Goal: Information Seeking & Learning: Learn about a topic

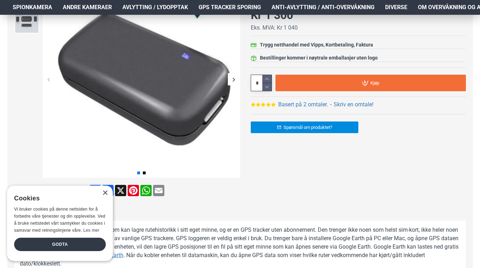
scroll to position [143, 0]
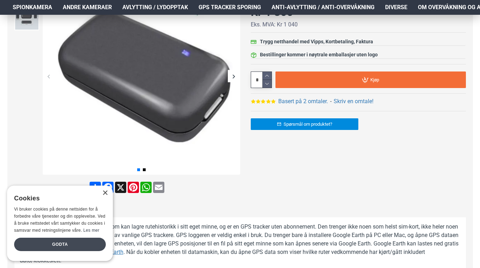
click at [73, 246] on div "Godta" at bounding box center [60, 244] width 92 height 13
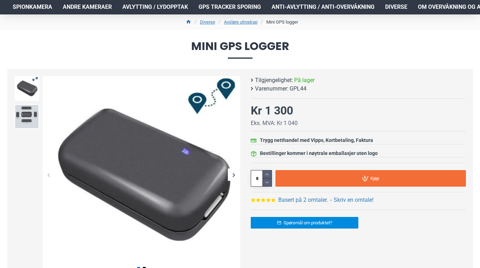
scroll to position [43, 0]
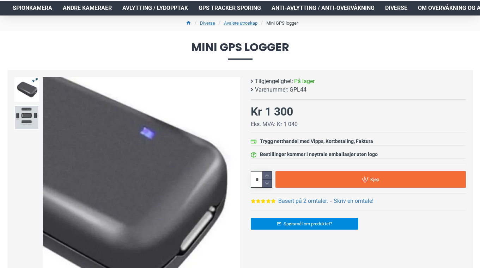
click at [234, 178] on div "Next slide" at bounding box center [234, 176] width 12 height 12
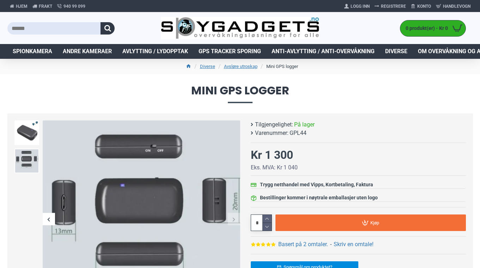
scroll to position [0, 0]
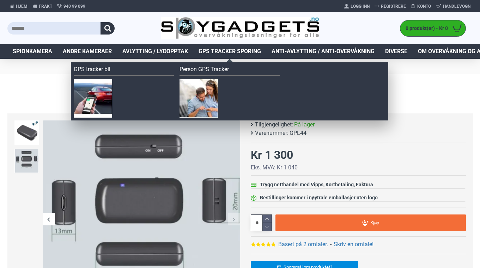
click at [210, 71] on link "Person GPS Tracker" at bounding box center [229, 70] width 100 height 11
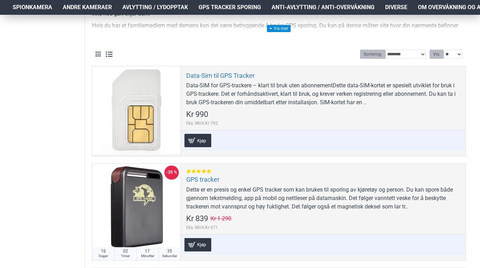
scroll to position [204, 0]
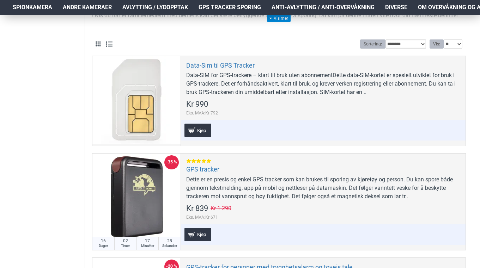
select select "**********"
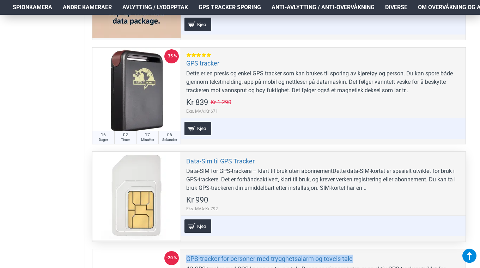
scroll to position [295, 0]
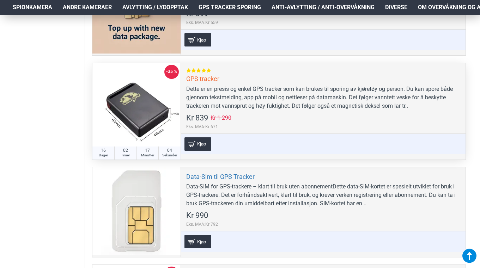
click at [210, 77] on link "GPS tracker" at bounding box center [202, 79] width 33 height 8
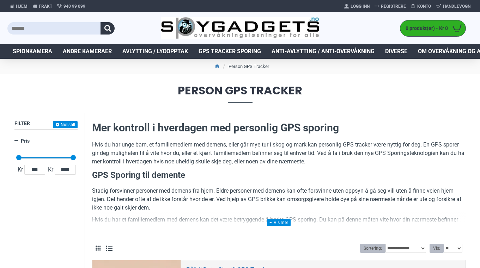
scroll to position [0, 0]
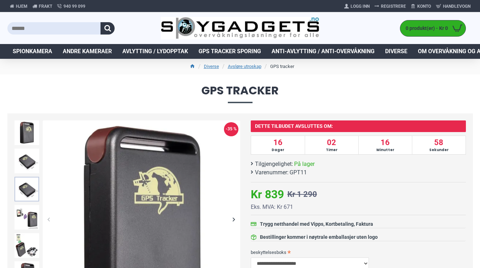
click at [29, 192] on img at bounding box center [26, 189] width 25 height 25
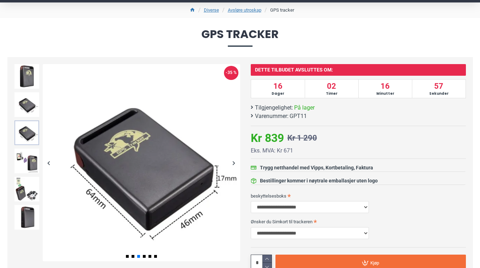
scroll to position [57, 0]
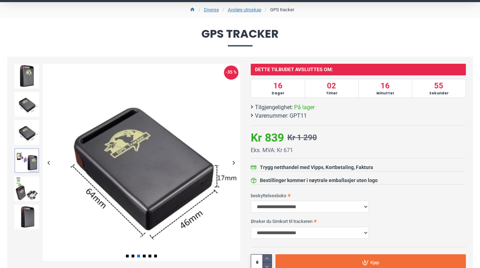
click at [28, 163] on img at bounding box center [26, 160] width 25 height 25
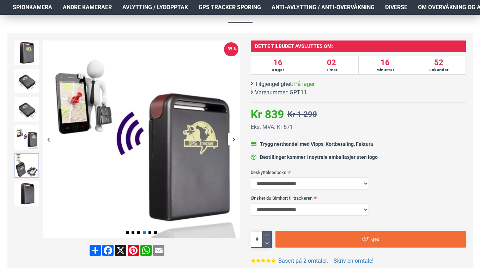
scroll to position [80, 0]
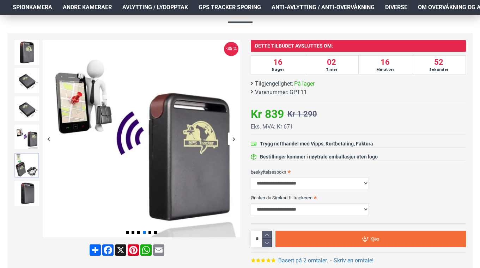
click at [26, 165] on img at bounding box center [26, 165] width 25 height 25
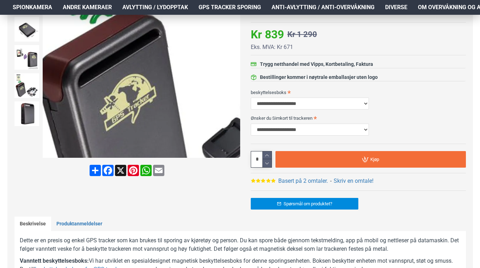
scroll to position [160, 0]
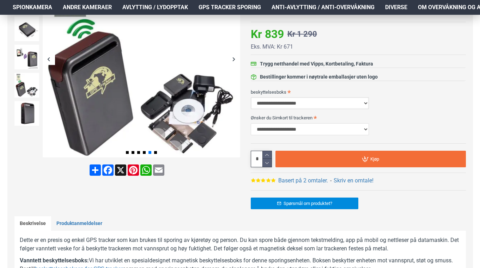
select select "***"
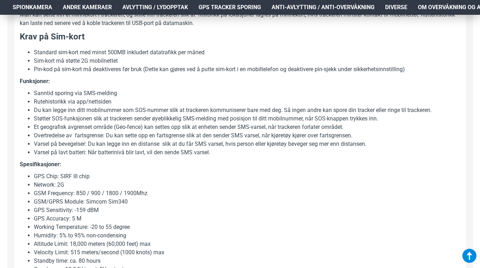
scroll to position [526, 1]
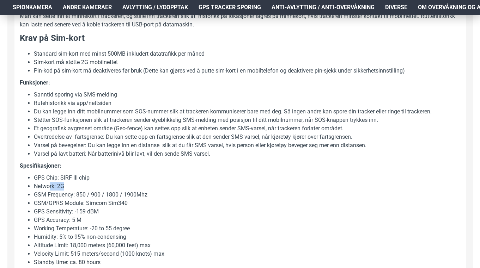
drag, startPoint x: 65, startPoint y: 185, endPoint x: 48, endPoint y: 184, distance: 16.3
click at [48, 184] on li "Network: 2G" at bounding box center [247, 186] width 427 height 8
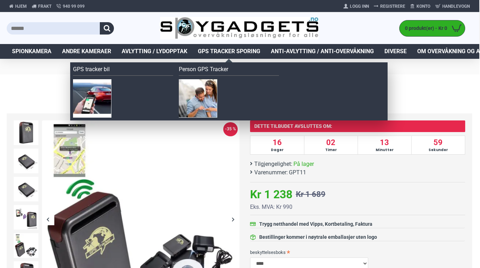
scroll to position [0, 1]
